Goal: Information Seeking & Learning: Learn about a topic

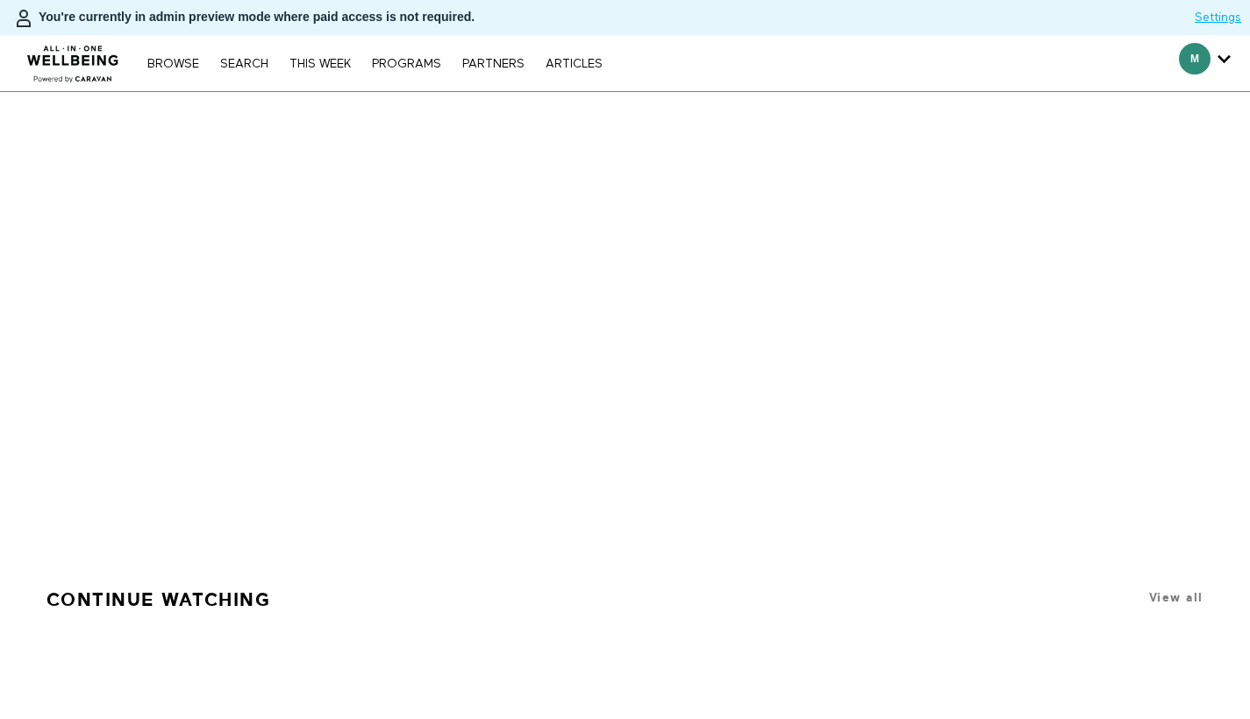
scroll to position [8, 0]
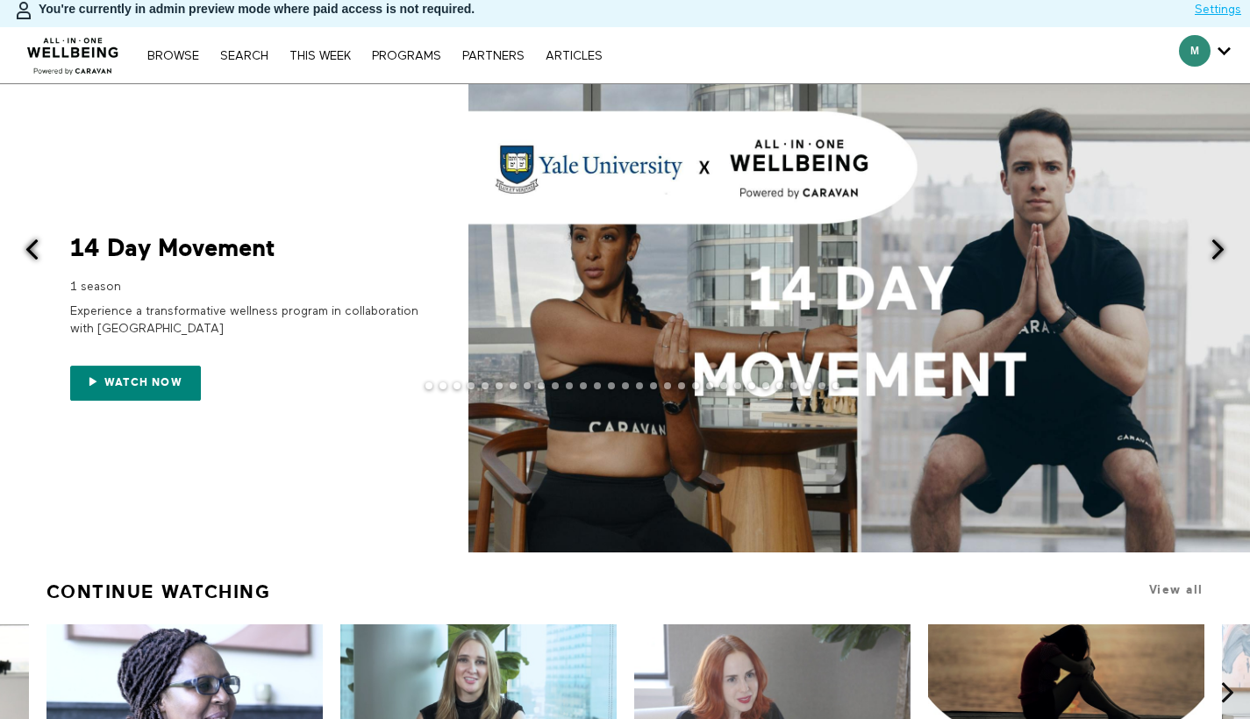
click at [1224, 248] on span at bounding box center [1218, 250] width 22 height 22
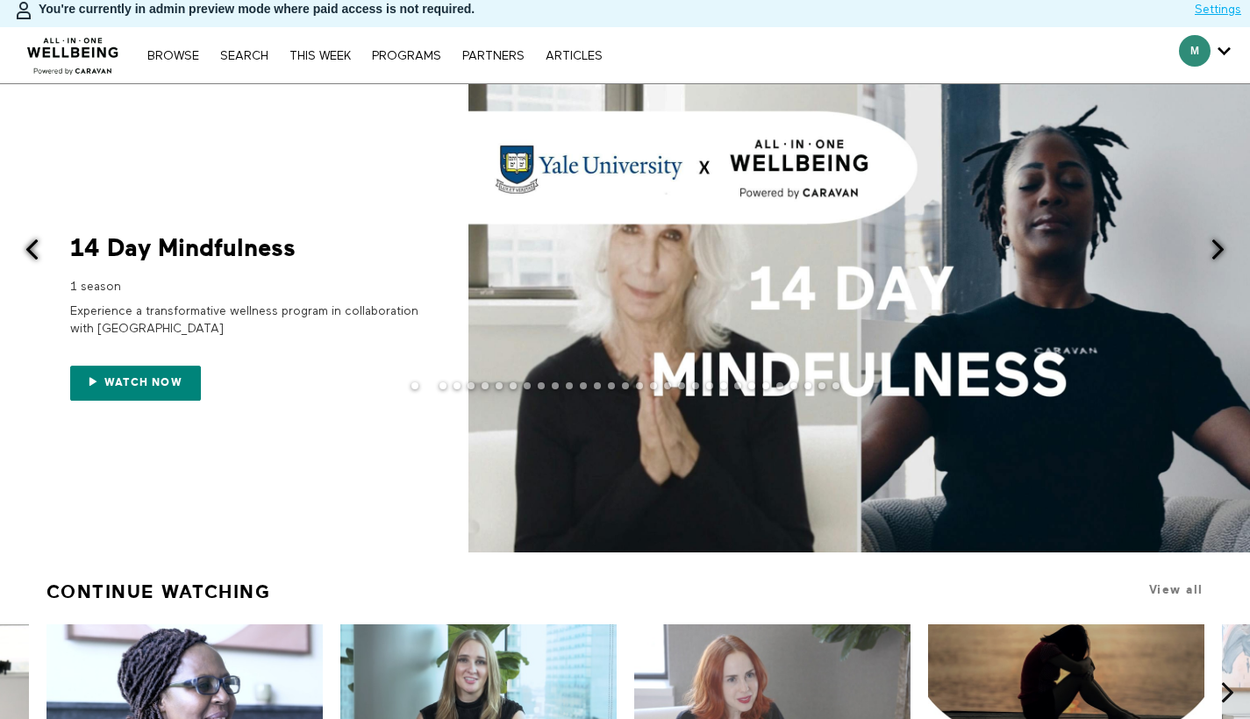
click at [1217, 250] on span at bounding box center [1218, 250] width 22 height 22
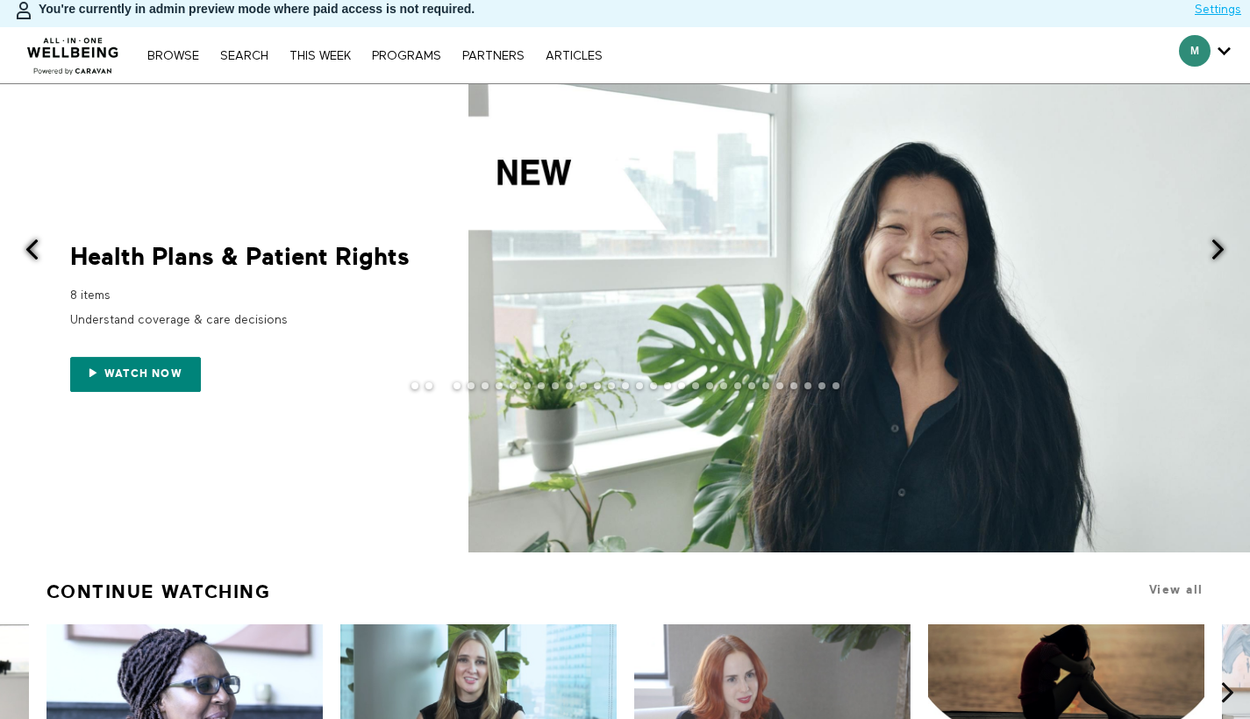
click at [189, 293] on div "8 items" at bounding box center [245, 293] width 351 height 22
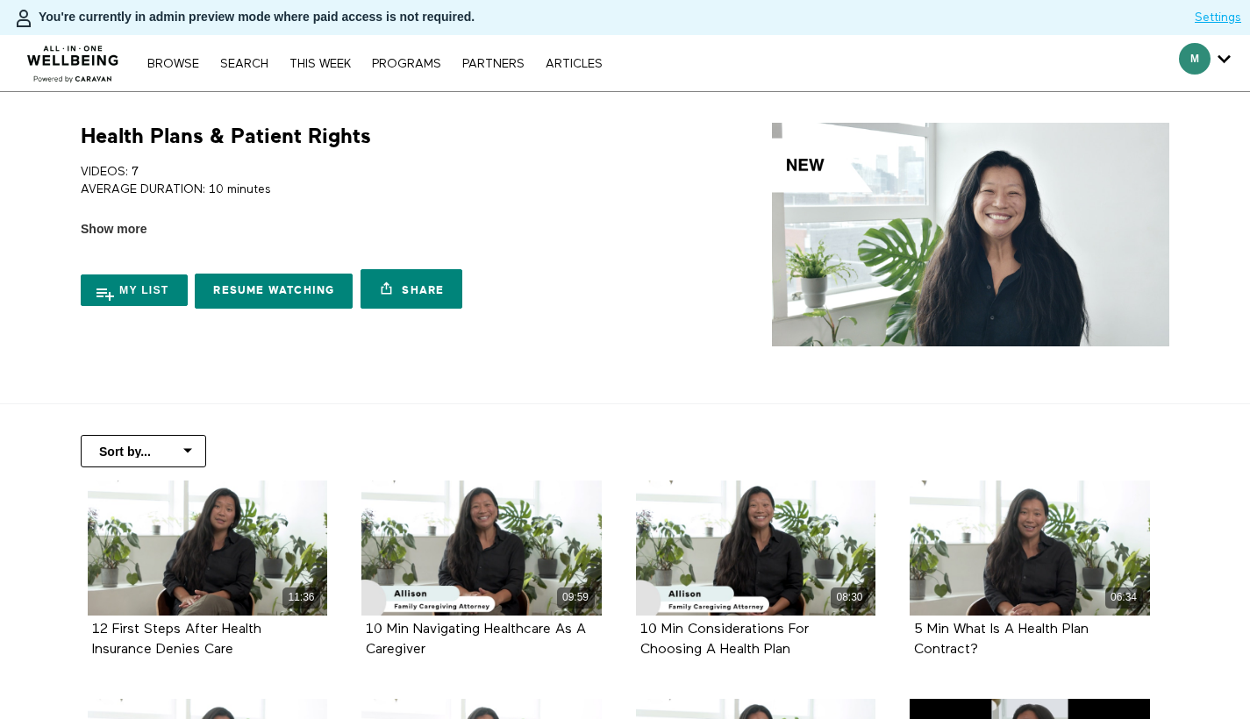
scroll to position [4, 0]
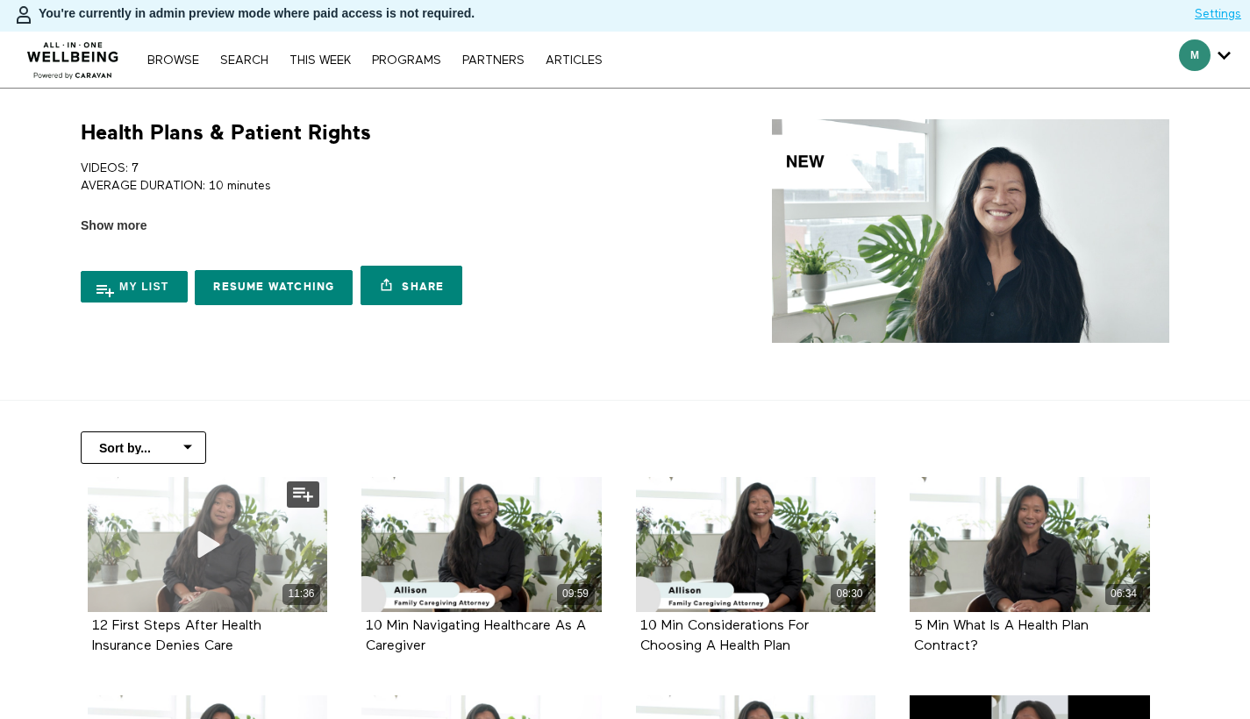
click at [182, 545] on icon at bounding box center [207, 544] width 53 height 31
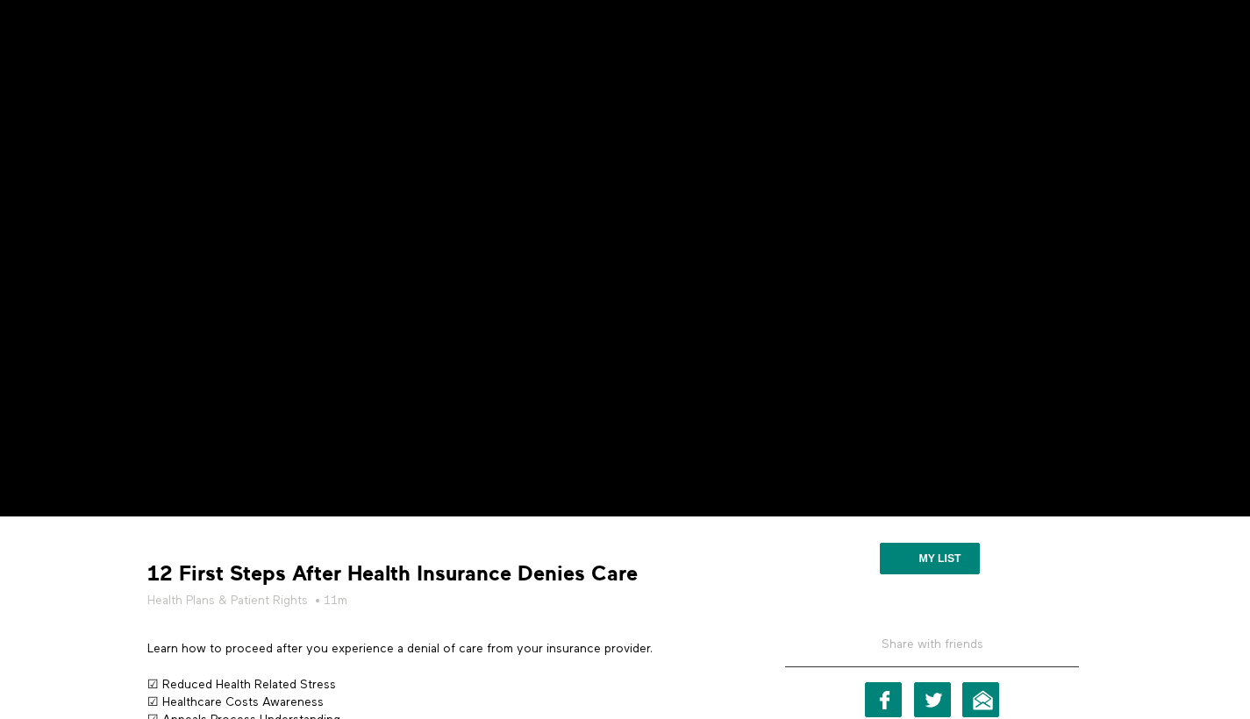
scroll to position [298, 0]
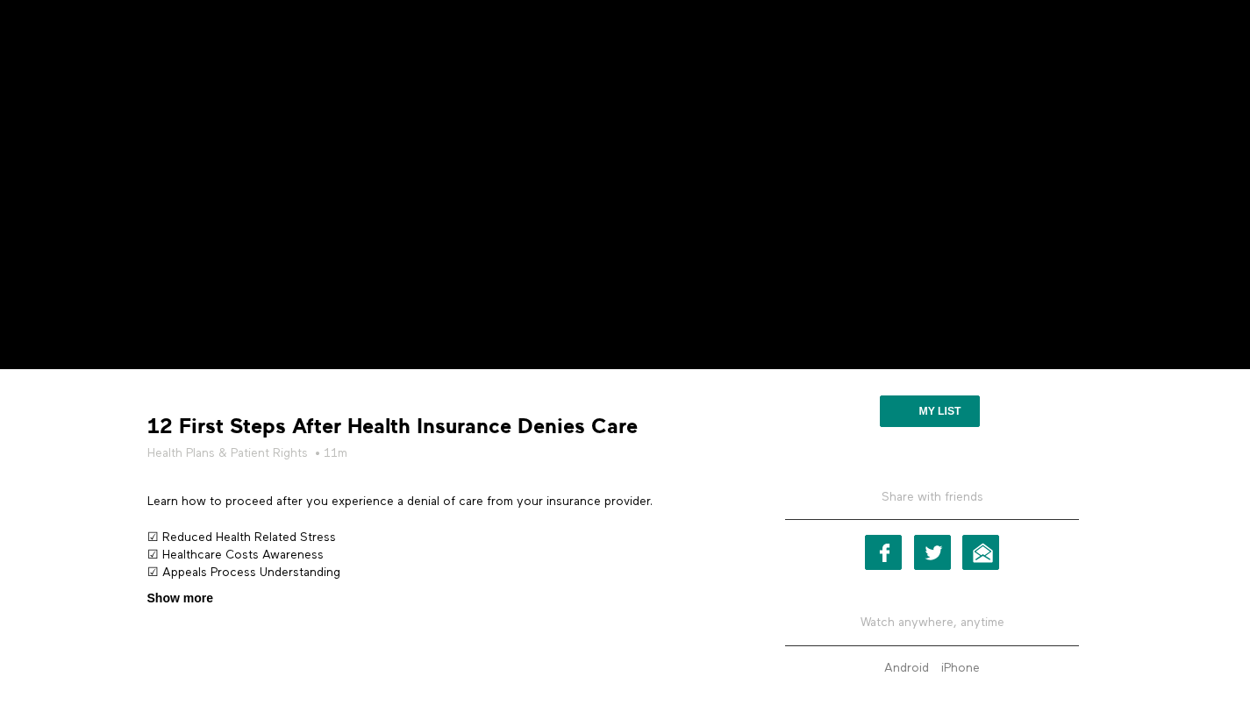
click at [174, 604] on span "Show more" at bounding box center [180, 598] width 66 height 18
click at [0, 0] on input "Show more Show less" at bounding box center [0, 0] width 0 height 0
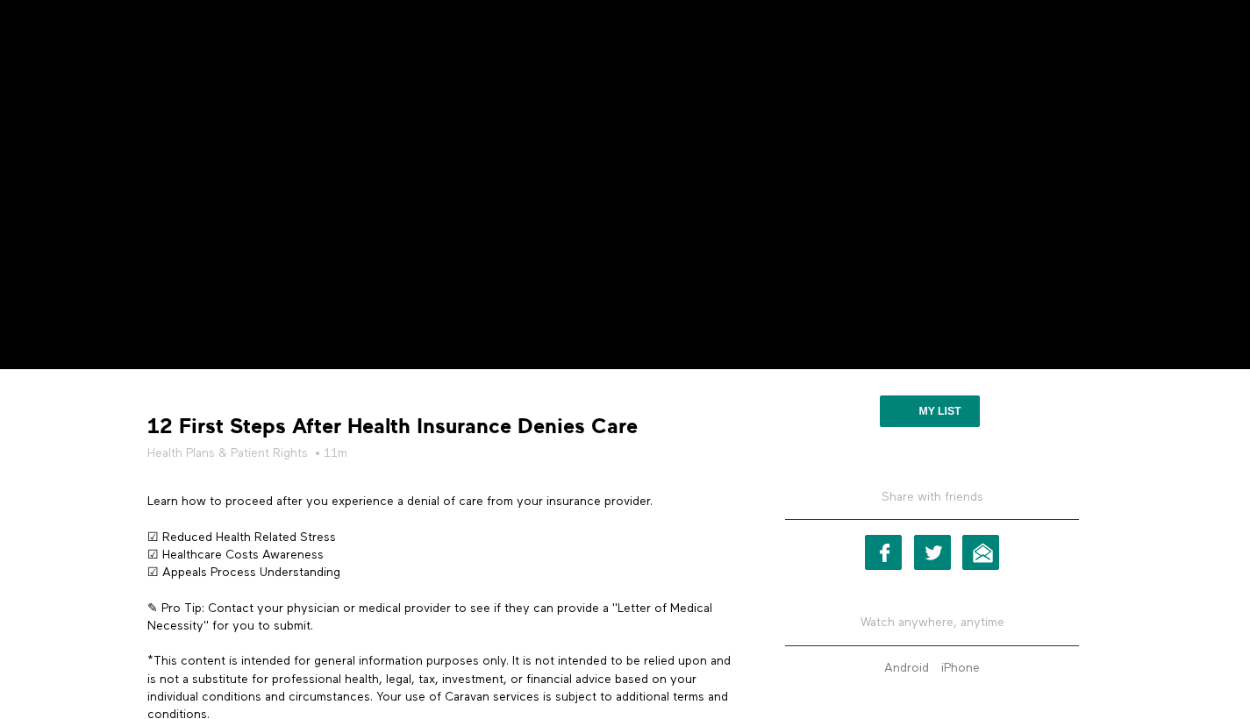
scroll to position [324, 0]
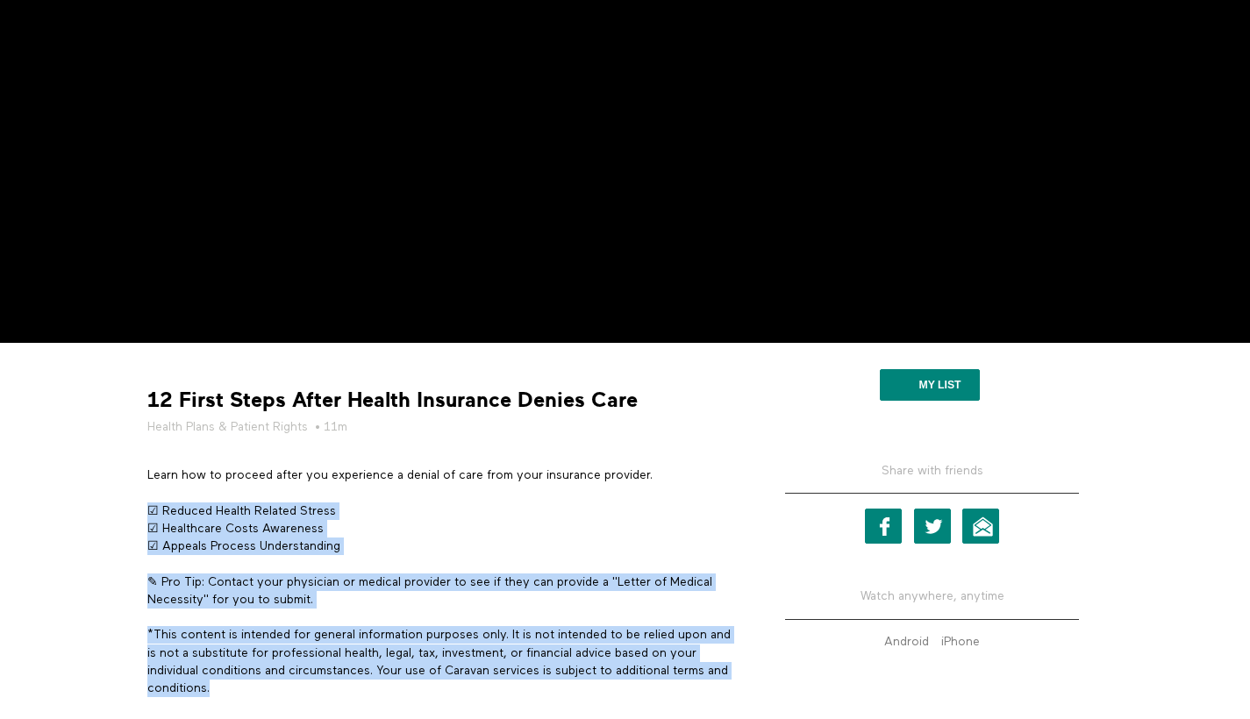
drag, startPoint x: 174, startPoint y: 538, endPoint x: 290, endPoint y: 703, distance: 201.9
click at [290, 703] on section "Learn how to proceed after you experience a denial of care from your insurance …" at bounding box center [440, 601] width 601 height 271
copy div "☑ Reduced Health Related Stress ☑ Healthcare Costs Awareness ☑ Appeals Process …"
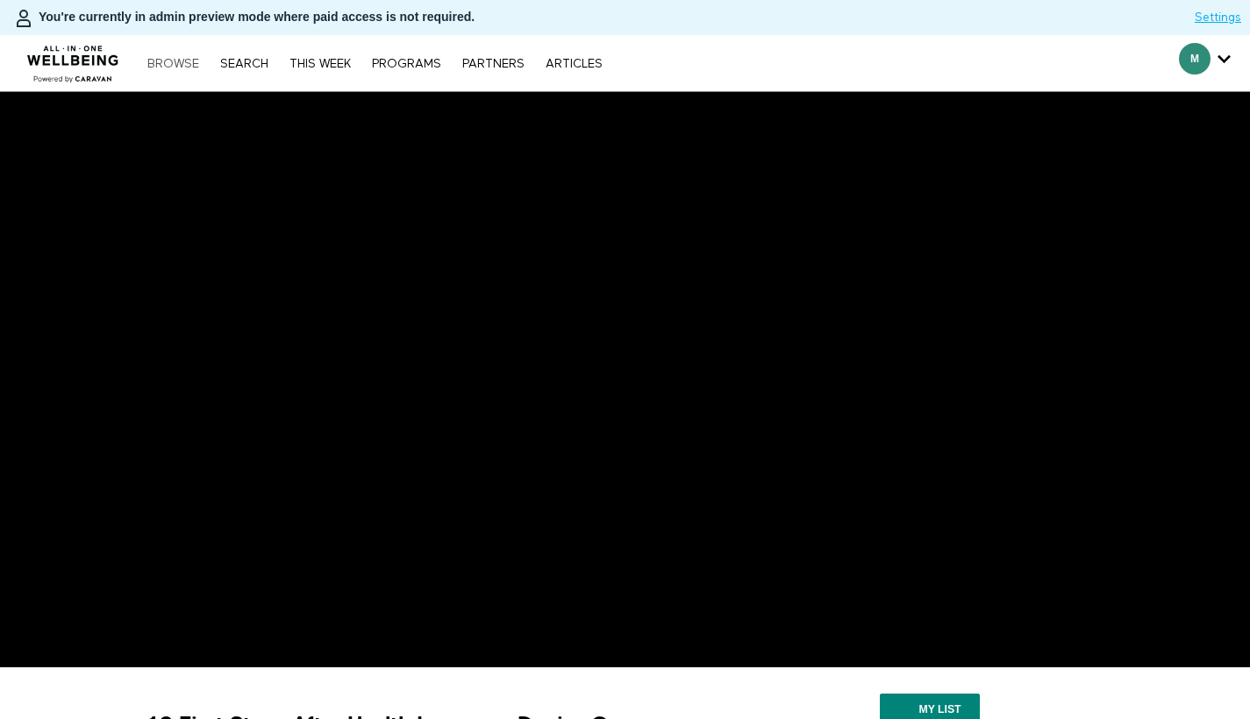
click at [196, 67] on link "Browse" at bounding box center [173, 64] width 69 height 12
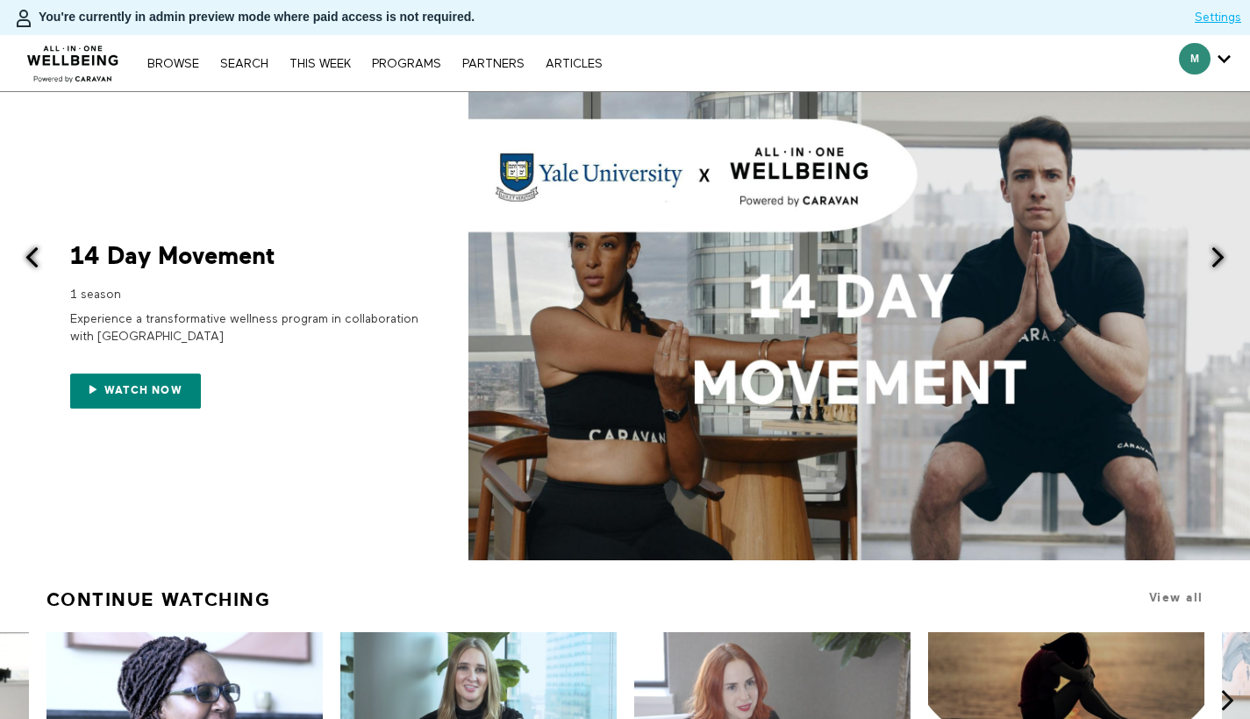
click at [246, 74] on div "Browse Search THIS WEEK PROGRAMS PARTNERS ARTICLES Account settings Manage Subs…" at bounding box center [429, 63] width 859 height 56
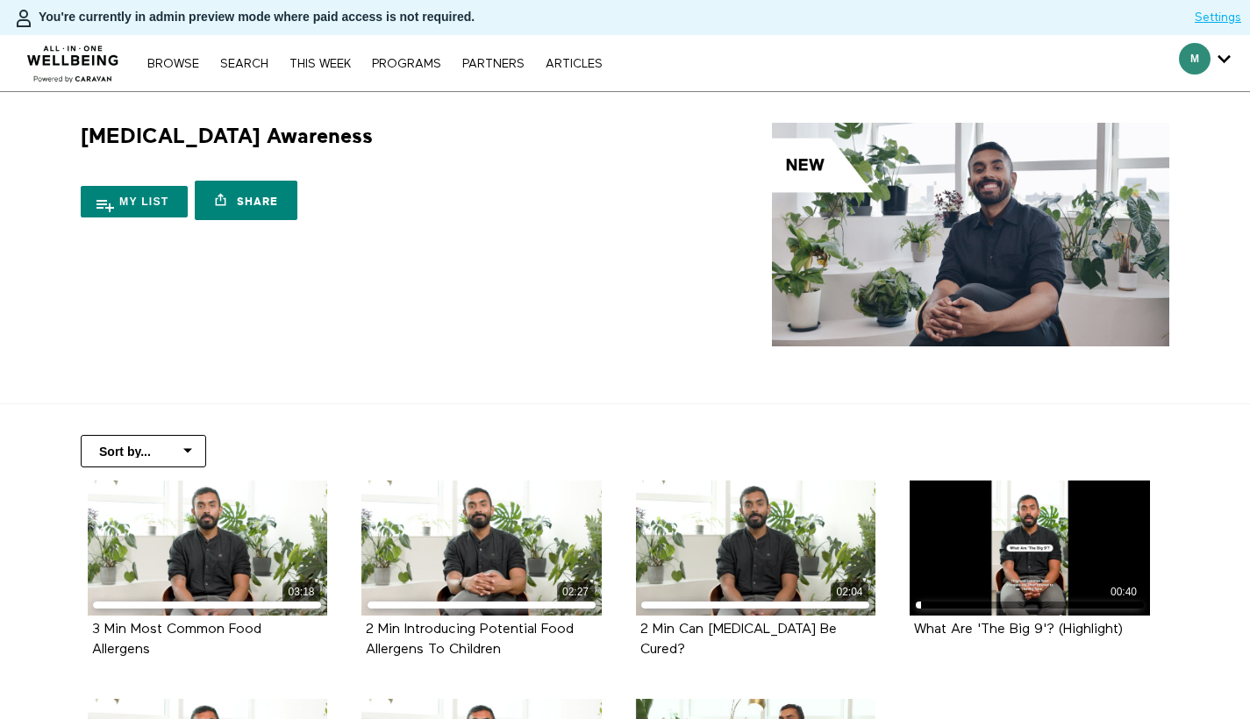
scroll to position [144, 0]
